Goal: Information Seeking & Learning: Find specific fact

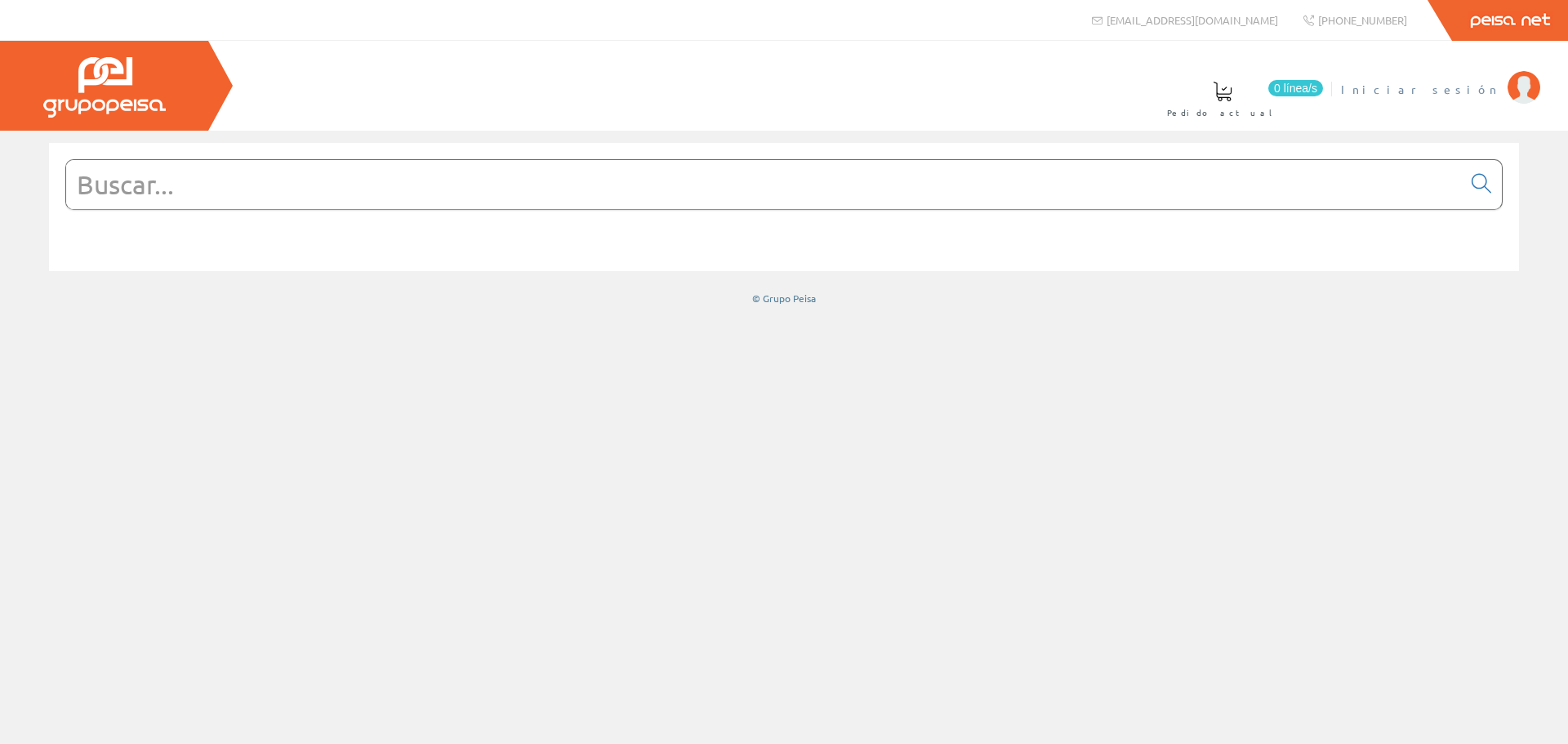
click at [1463, 88] on span "Iniciar sesión" at bounding box center [1420, 89] width 158 height 17
click at [409, 192] on input "text" at bounding box center [763, 185] width 1395 height 49
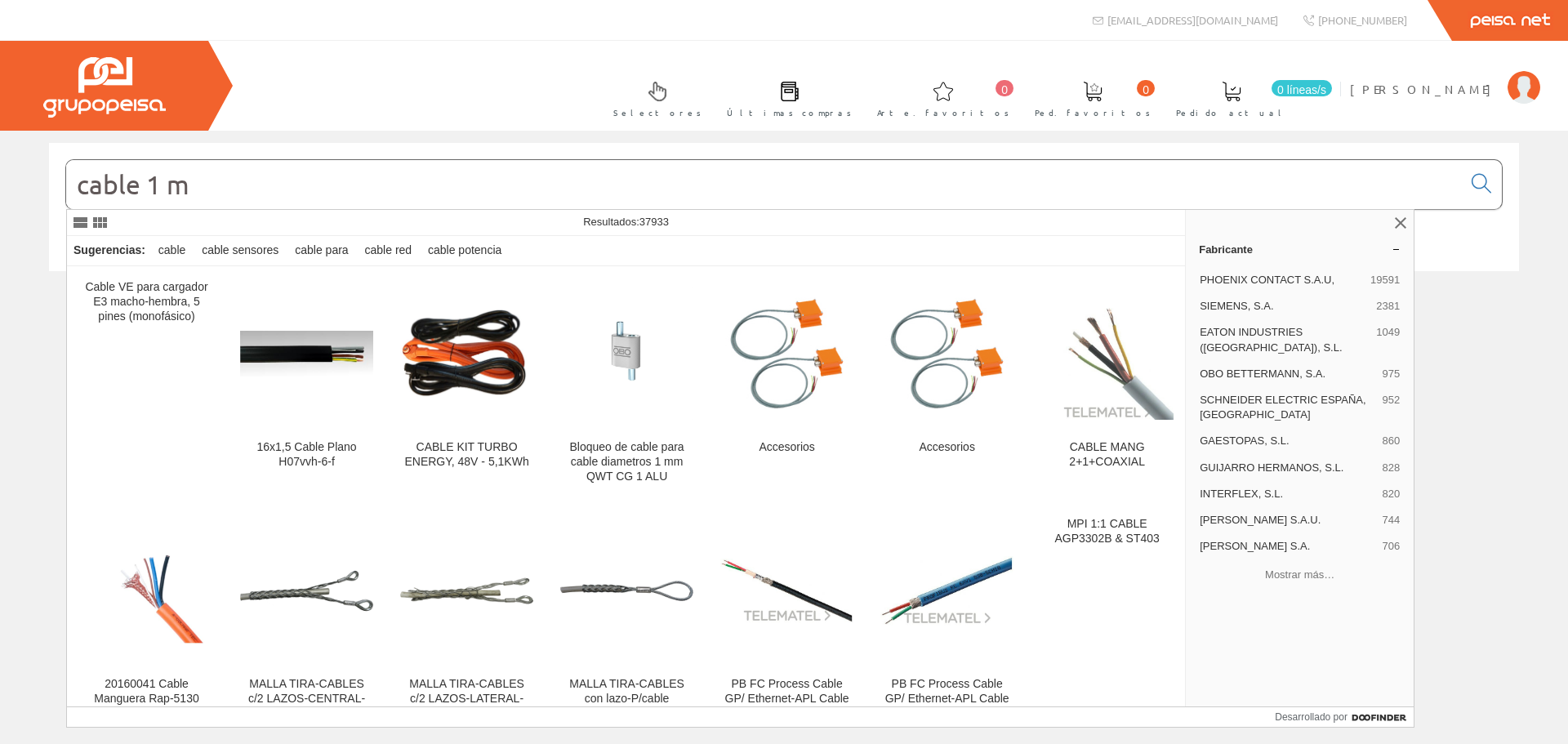
type input "cable 1 mm"
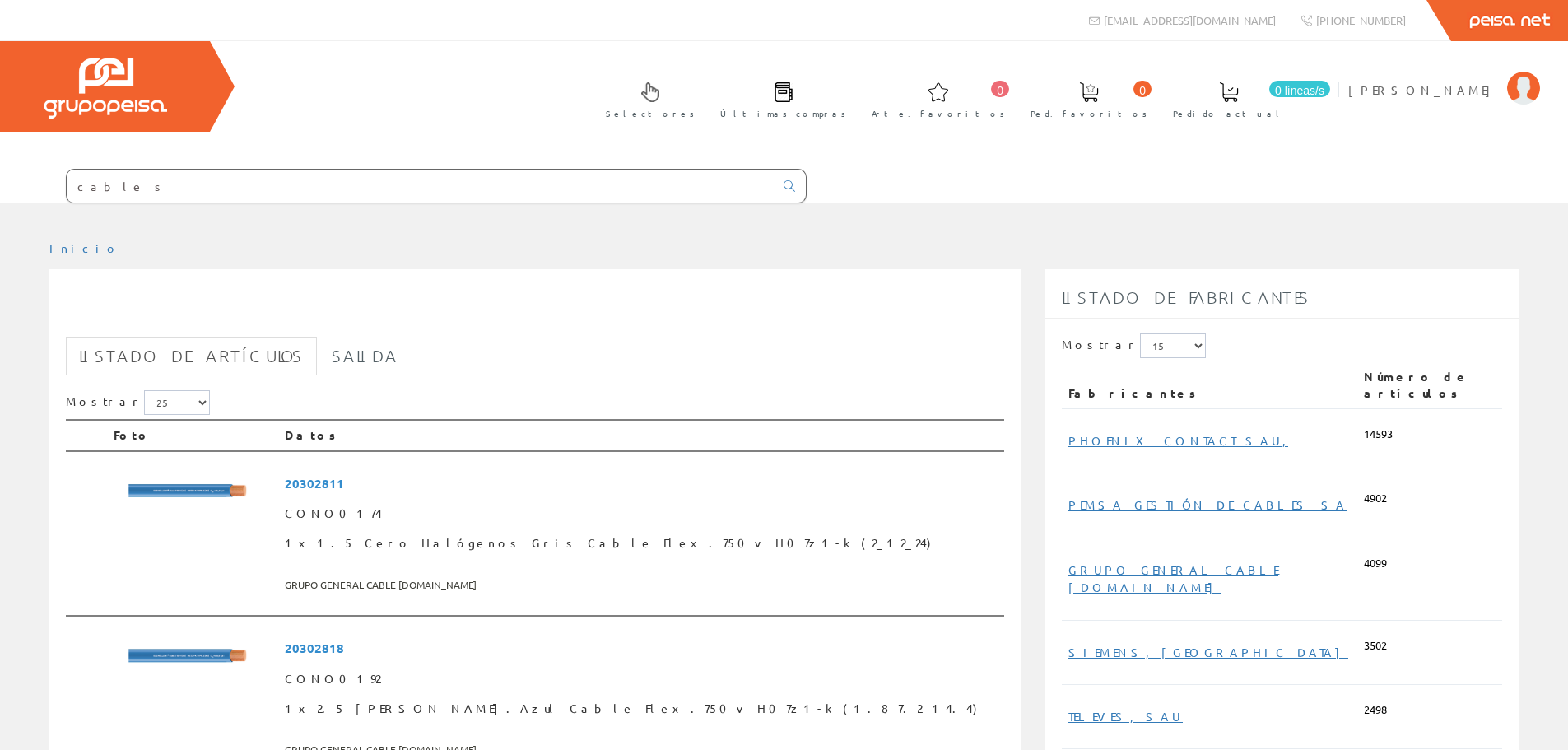
click at [122, 189] on input "cable s" at bounding box center [420, 186] width 707 height 33
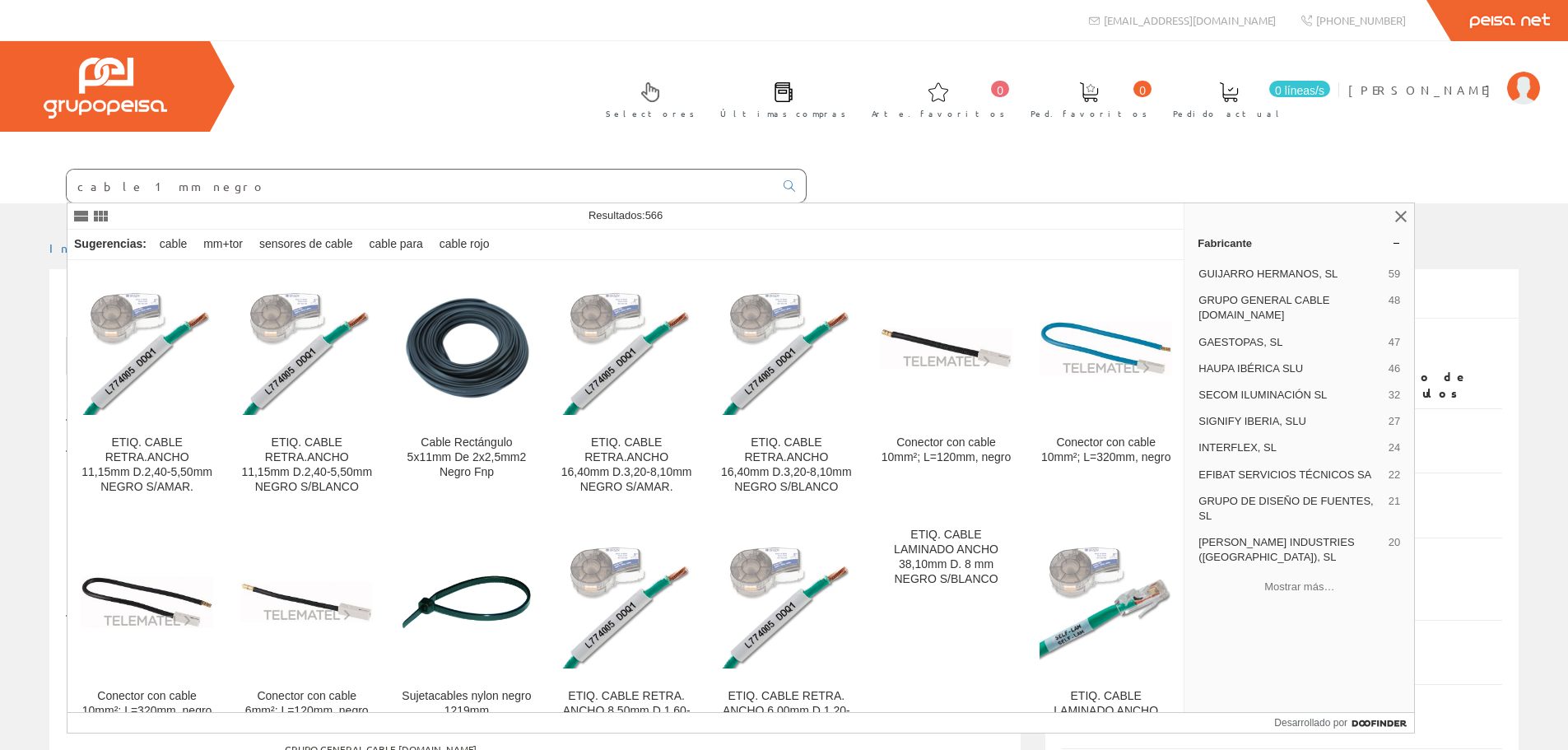
click at [106, 185] on input "cable 1 mm negro" at bounding box center [420, 186] width 707 height 33
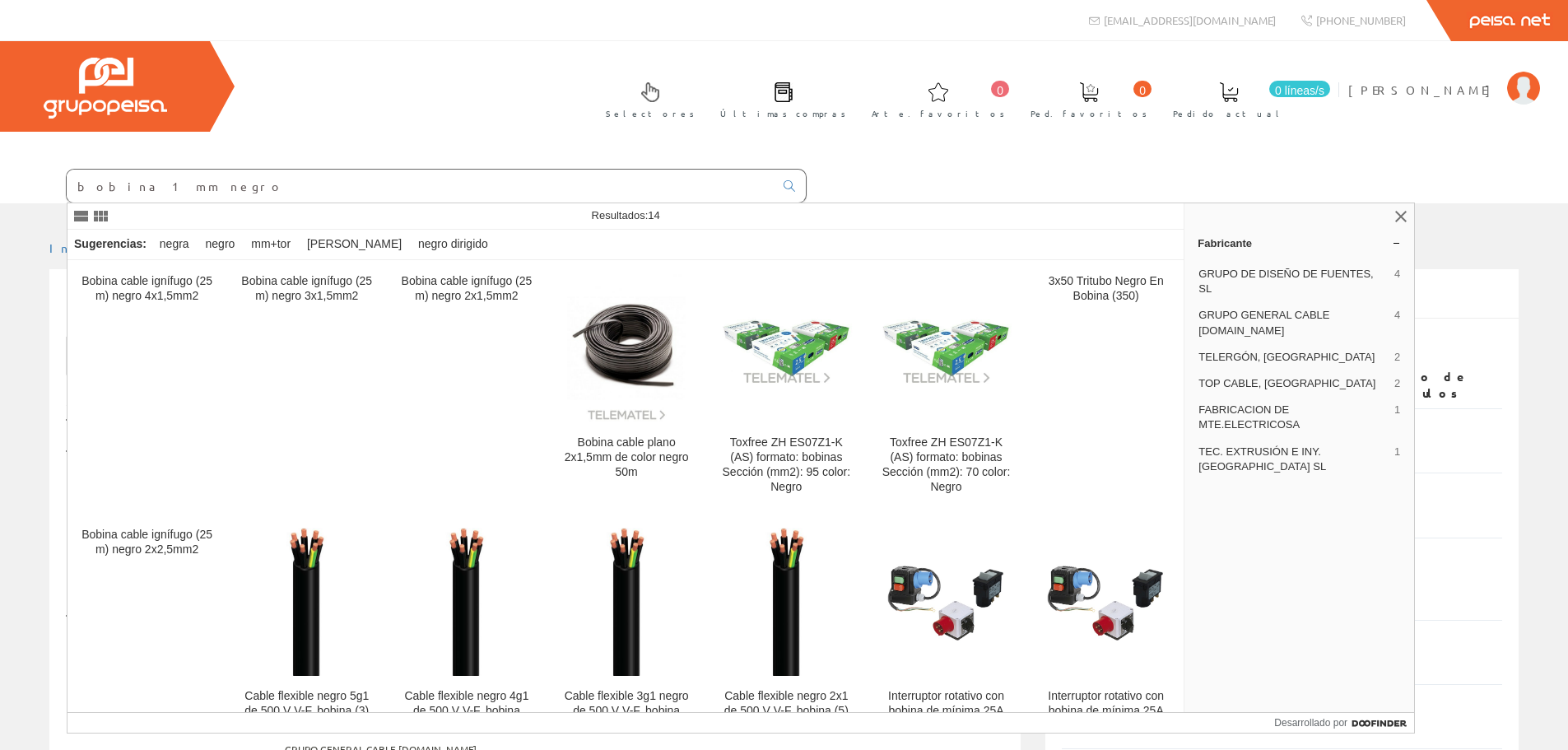
click at [192, 189] on input "bobina 1 mm negro" at bounding box center [420, 186] width 707 height 33
click at [114, 187] on input "bobina 1 mm negro" at bounding box center [420, 186] width 707 height 33
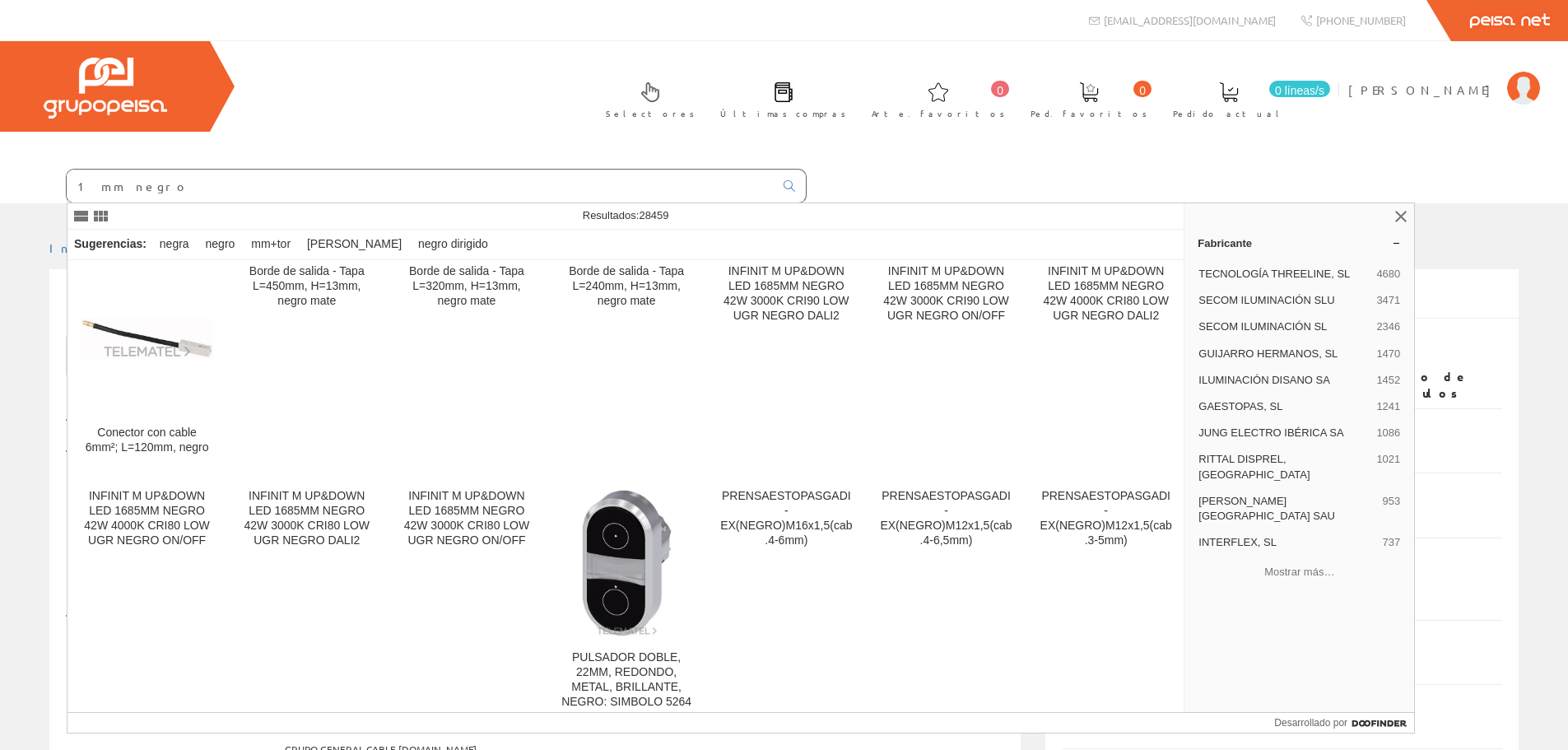
scroll to position [2516, 0]
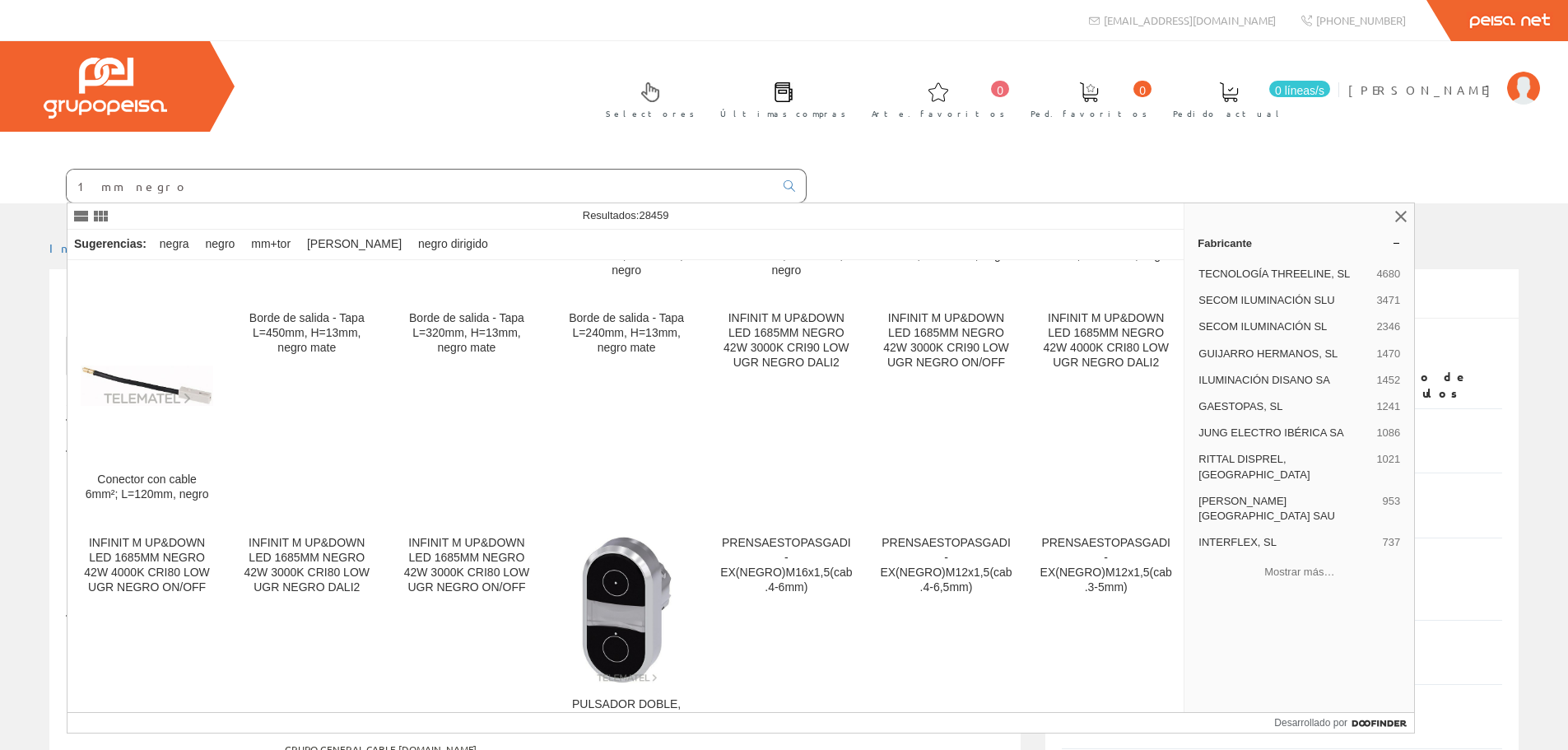
click at [151, 190] on input "1 mm negro" at bounding box center [420, 186] width 707 height 33
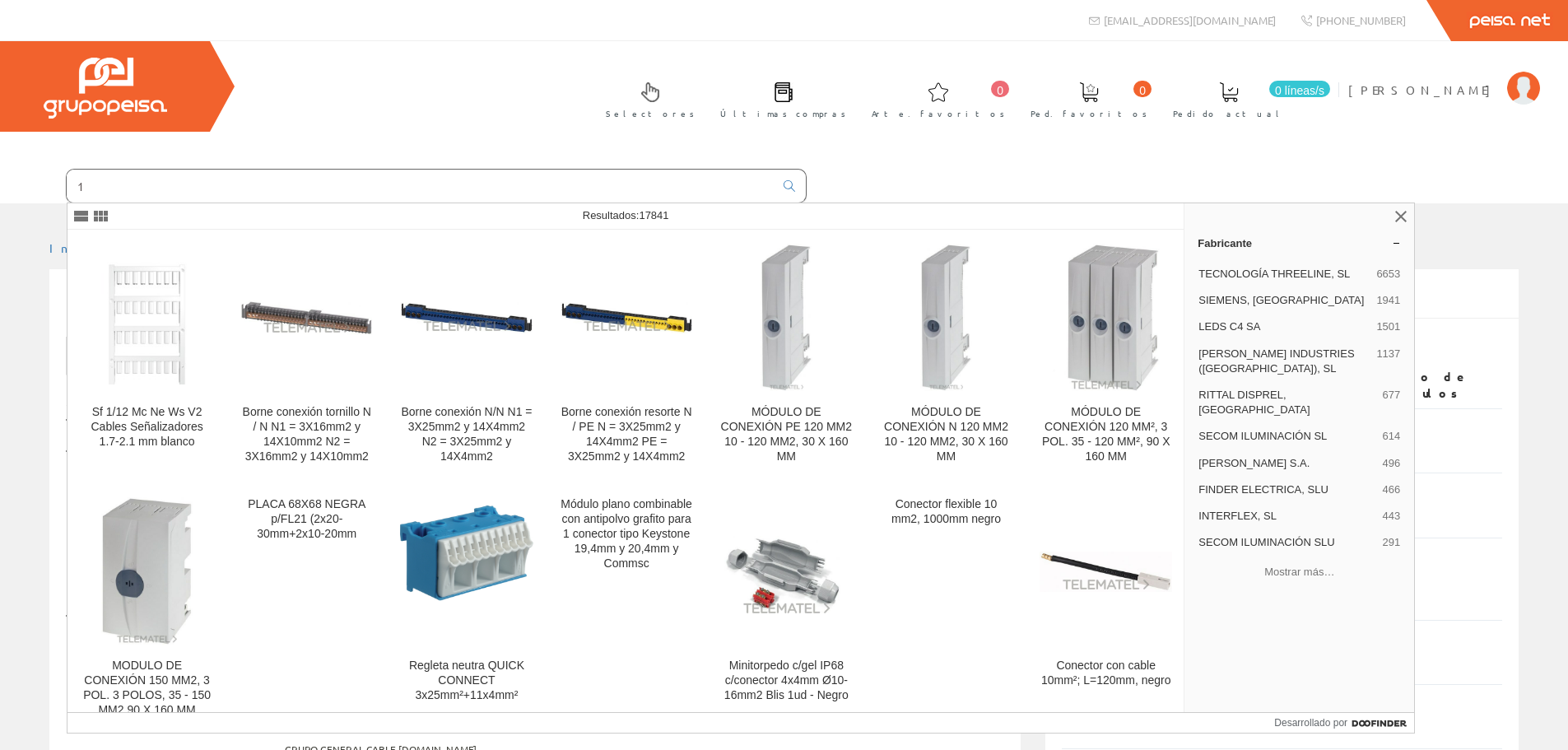
type input "1"
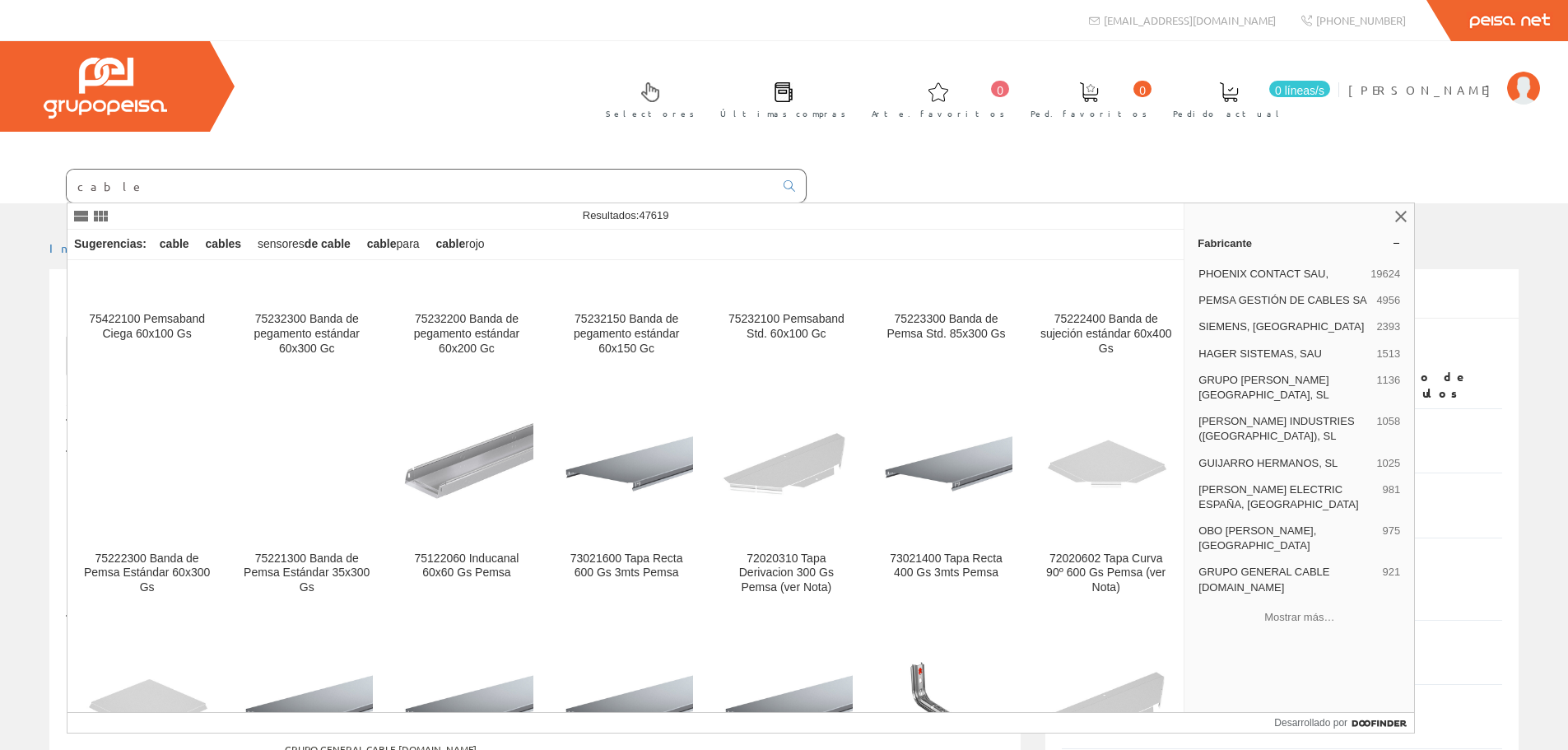
scroll to position [2305, 0]
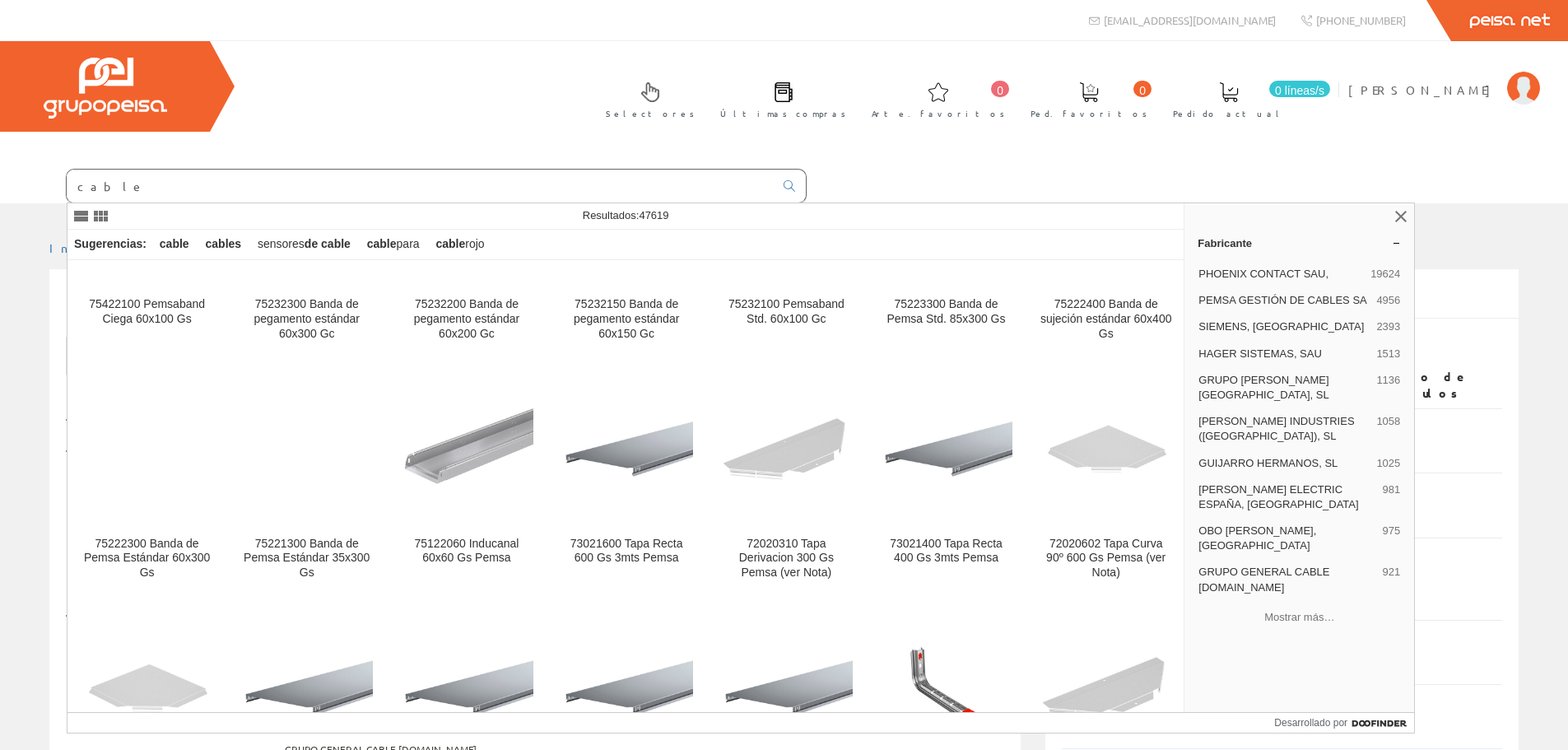
click at [104, 187] on input "cable" at bounding box center [420, 186] width 707 height 33
click at [114, 185] on input "cable" at bounding box center [420, 186] width 707 height 33
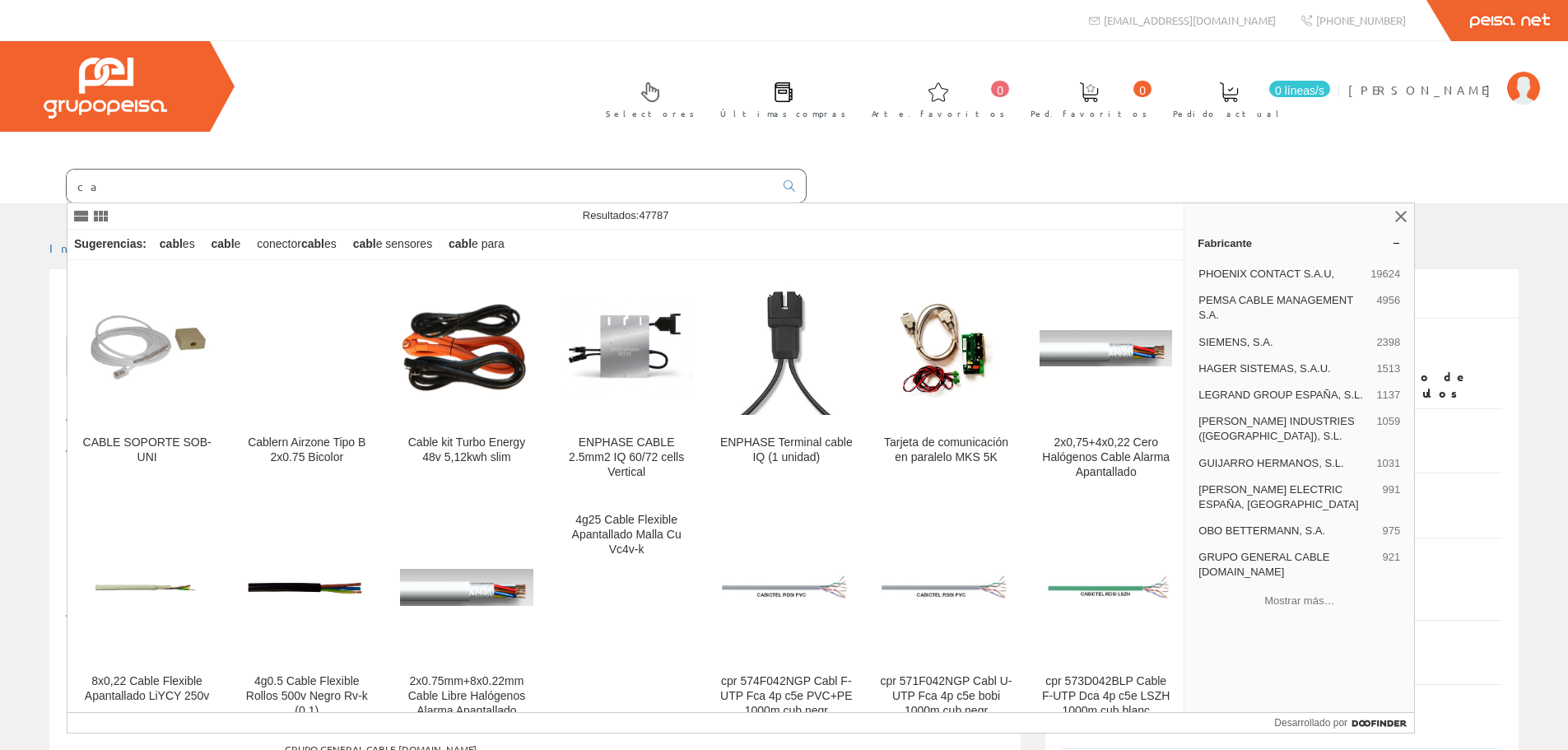
type input "c"
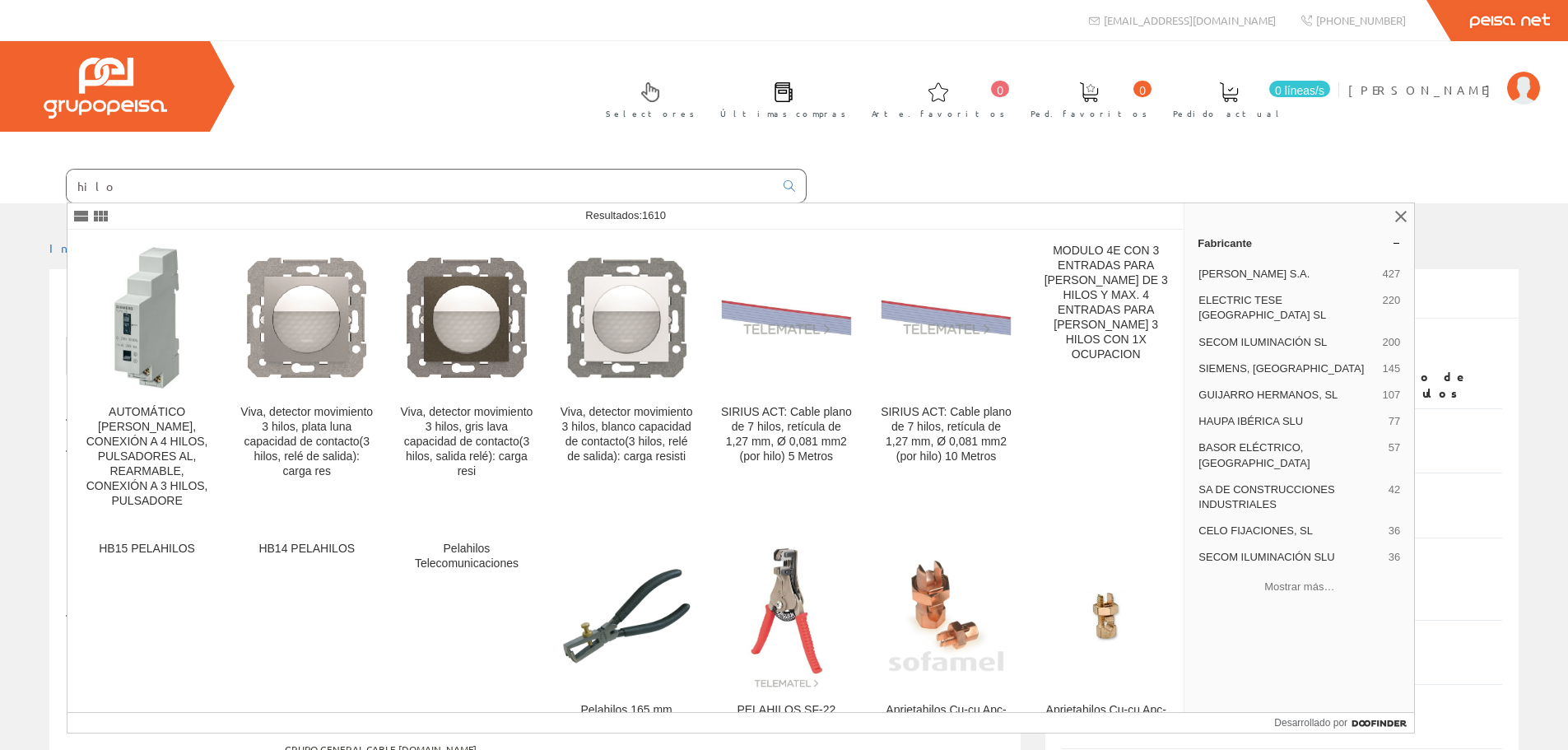
click at [119, 182] on input "hilo" at bounding box center [420, 186] width 707 height 33
type input "h"
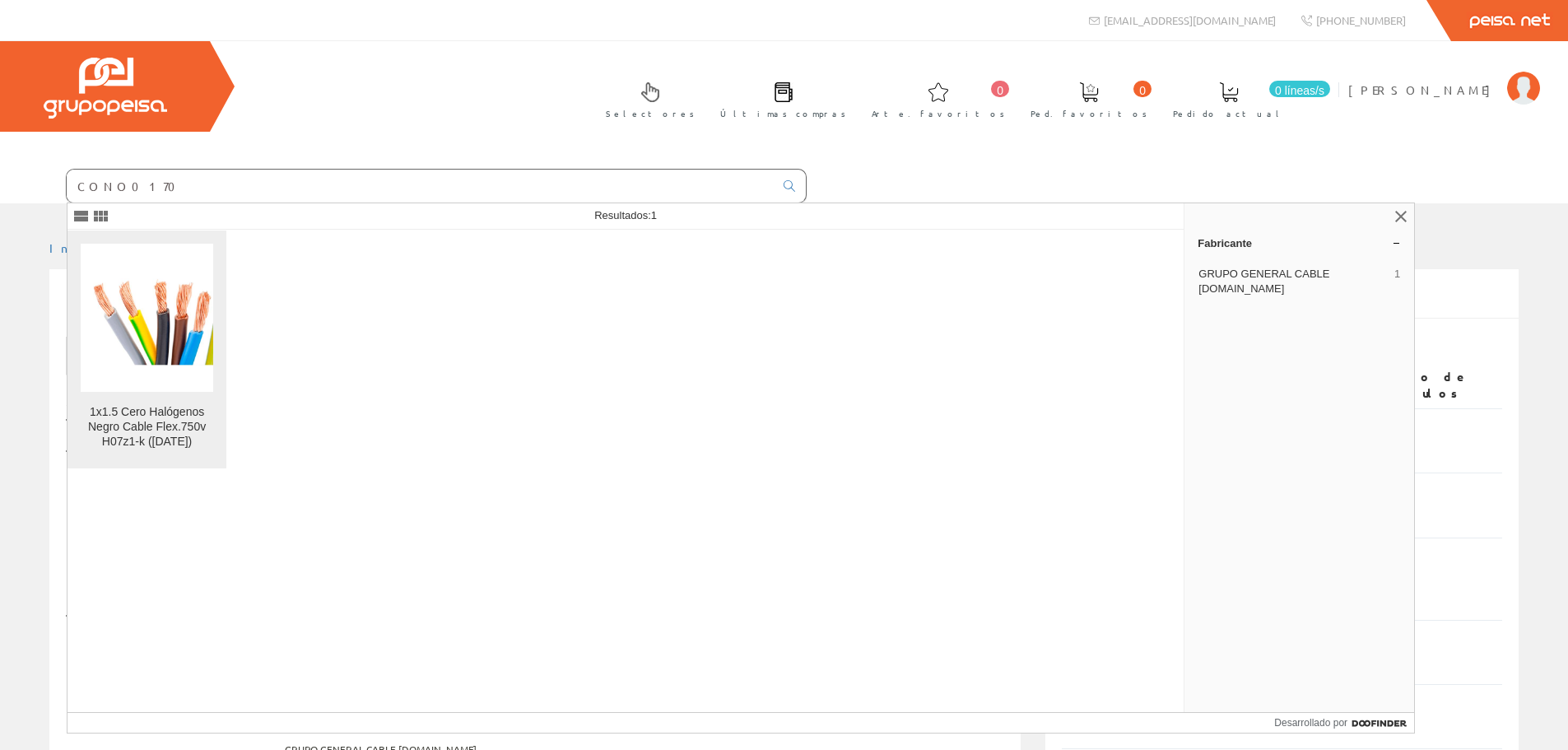
type input "CONO0170"
click at [175, 310] on img at bounding box center [146, 318] width 132 height 96
